Goal: Task Accomplishment & Management: Complete application form

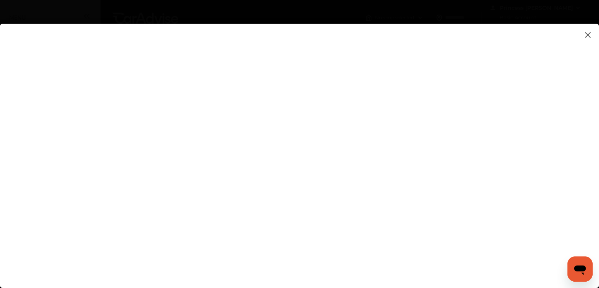
click at [521, 170] on flutter-view at bounding box center [299, 148] width 599 height 248
type input "**********"
click at [440, 168] on flutter-view at bounding box center [299, 148] width 599 height 248
click at [517, 161] on flutter-view at bounding box center [299, 148] width 599 height 248
click at [518, 152] on flutter-view at bounding box center [299, 148] width 599 height 248
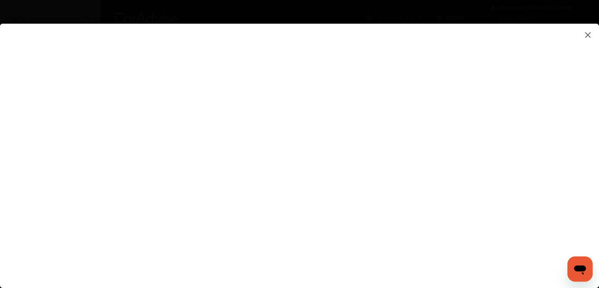
click at [508, 164] on flutter-view at bounding box center [299, 148] width 599 height 248
click at [514, 158] on flutter-view at bounding box center [299, 148] width 599 height 248
type textarea "**********"
click at [497, 243] on flutter-view "**********" at bounding box center [299, 148] width 599 height 248
click at [525, 226] on flutter-view at bounding box center [299, 148] width 599 height 248
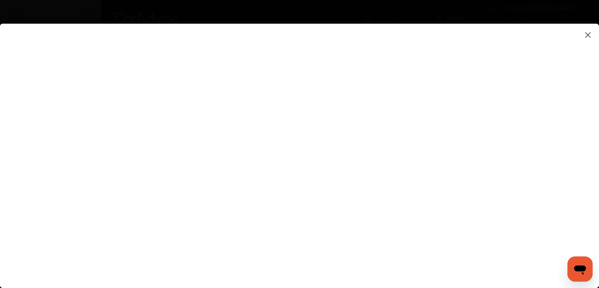
click at [525, 226] on flutter-view at bounding box center [299, 148] width 599 height 248
click at [514, 219] on flutter-view at bounding box center [299, 148] width 599 height 248
click at [515, 172] on flutter-view at bounding box center [299, 148] width 599 height 248
type input "*********"
click at [509, 135] on flutter-view at bounding box center [299, 148] width 599 height 248
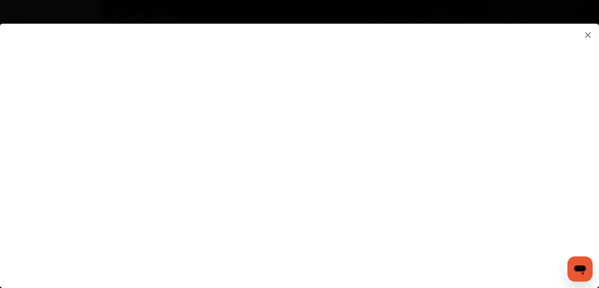
click at [344, 222] on flutter-view at bounding box center [299, 148] width 599 height 248
click at [330, 219] on flutter-view at bounding box center [299, 148] width 599 height 248
click at [339, 220] on flutter-view at bounding box center [299, 148] width 599 height 248
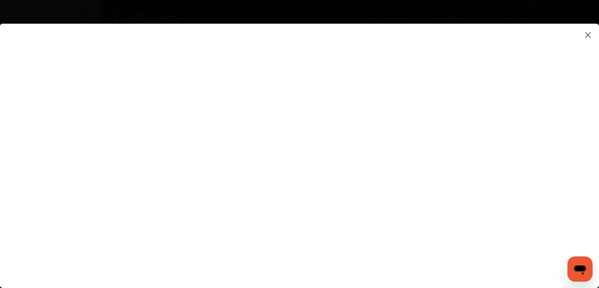
click at [443, 252] on flutter-view at bounding box center [299, 148] width 599 height 248
click at [489, 247] on flutter-view at bounding box center [299, 148] width 599 height 248
click at [184, 109] on flutter-view at bounding box center [299, 148] width 599 height 248
